Goal: Find specific page/section: Find specific page/section

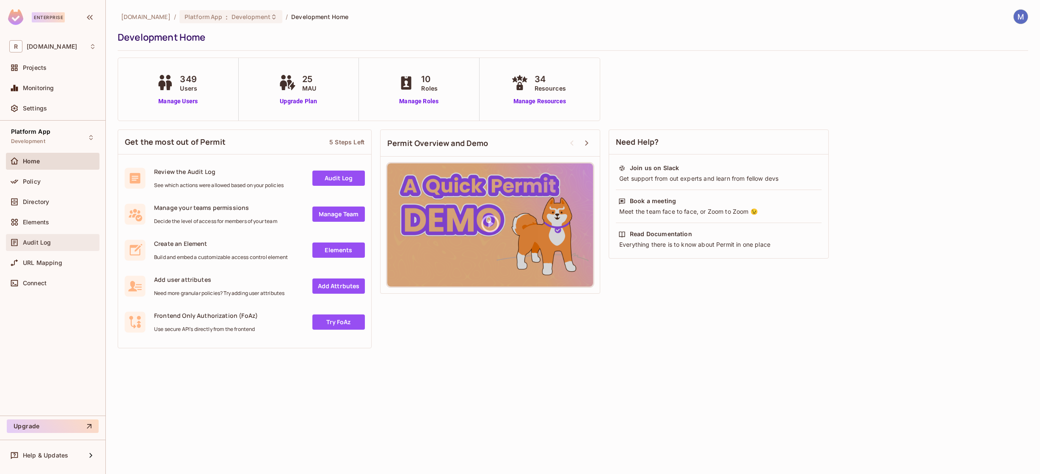
click at [58, 245] on div "Audit Log" at bounding box center [52, 242] width 87 height 10
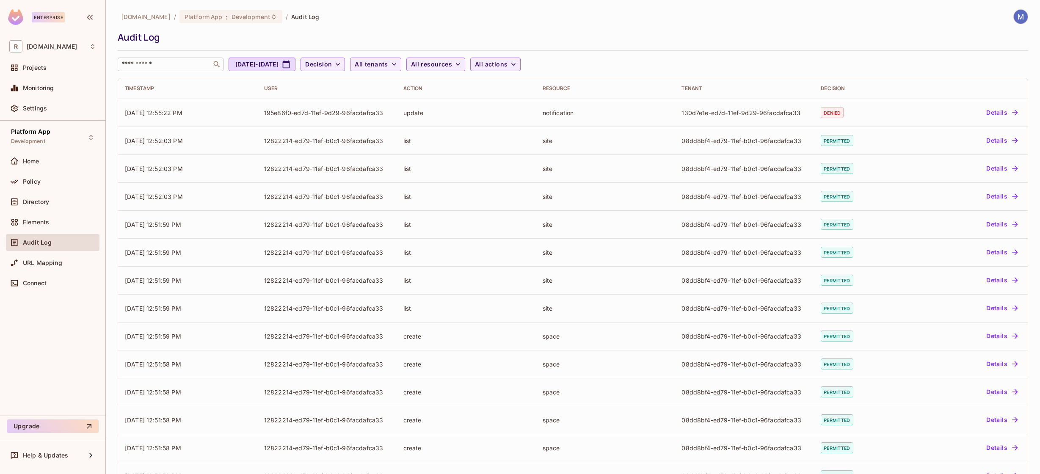
scroll to position [2, 0]
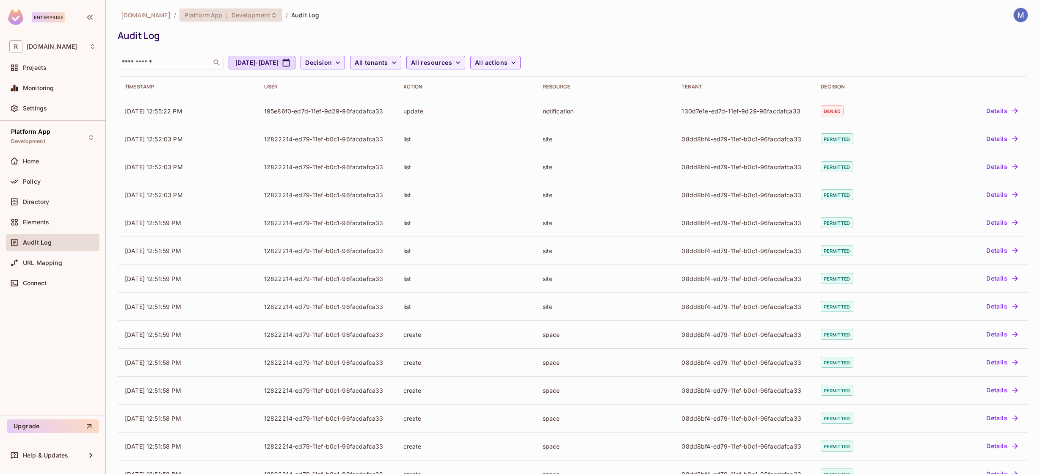
click at [211, 15] on div "Platform App : Development" at bounding box center [225, 15] width 83 height 8
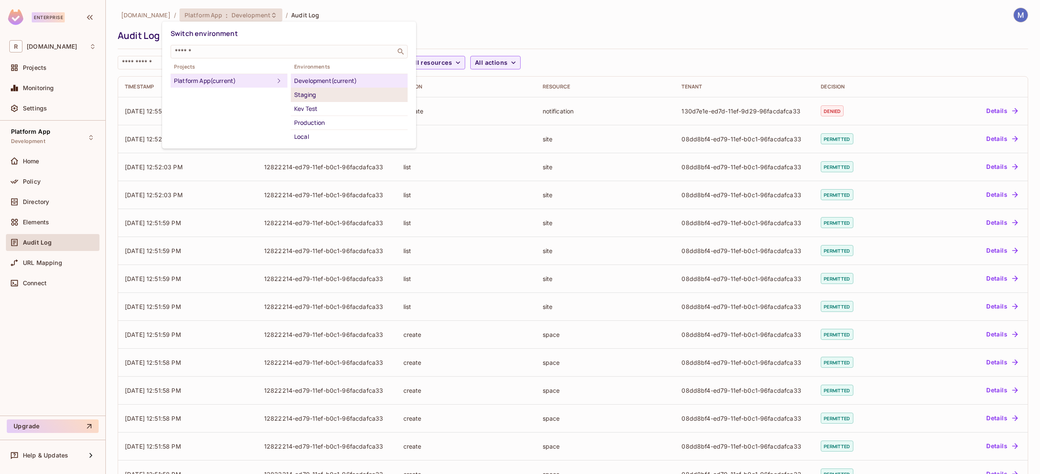
click at [311, 96] on div "Staging" at bounding box center [349, 95] width 110 height 10
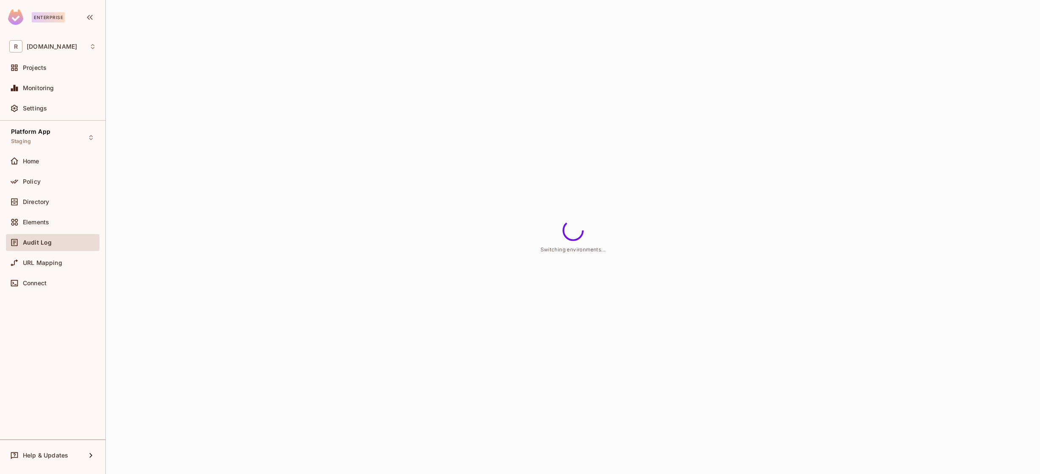
scroll to position [0, 0]
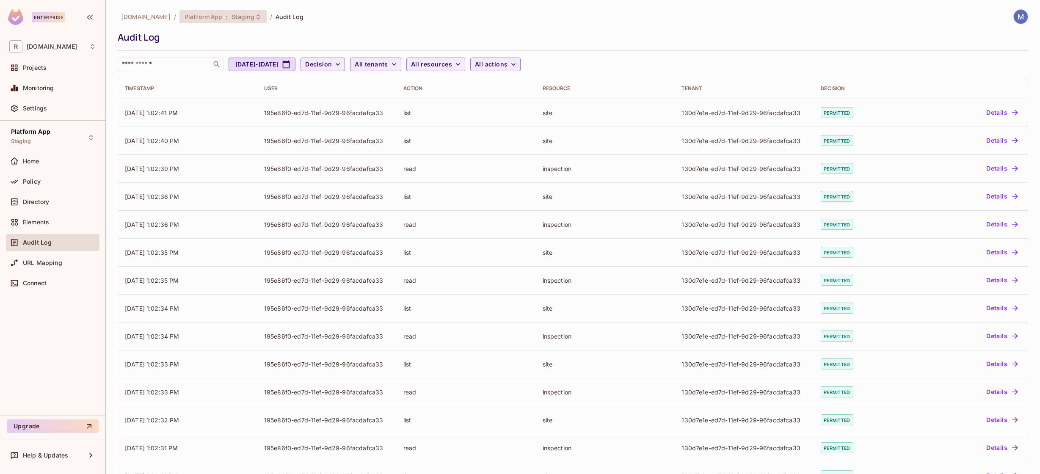
click at [200, 18] on span "Platform App" at bounding box center [203, 17] width 38 height 8
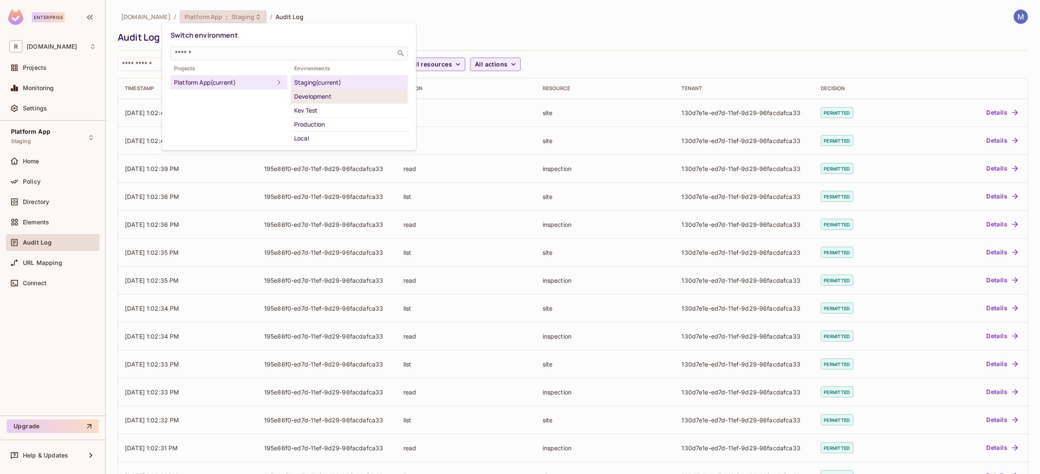
click at [322, 96] on div "Development" at bounding box center [349, 96] width 110 height 10
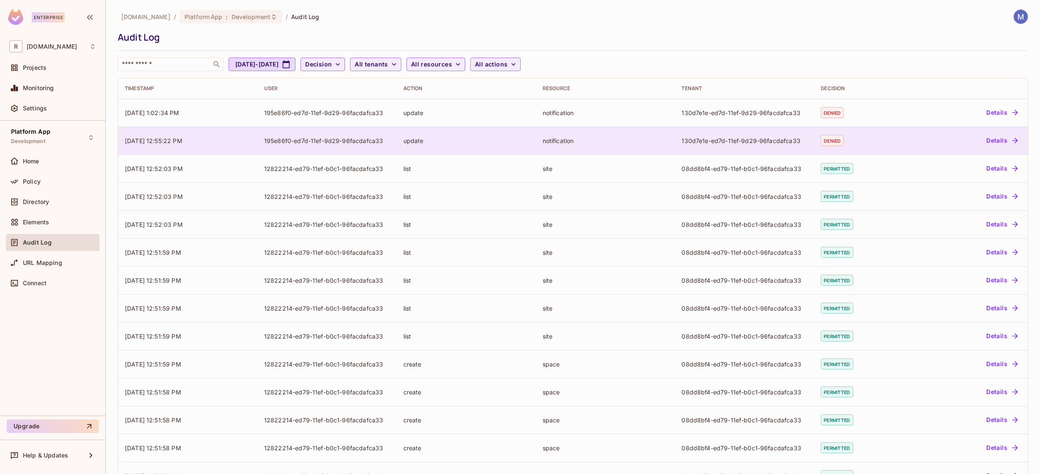
scroll to position [2, 0]
